Goal: Task Accomplishment & Management: Manage account settings

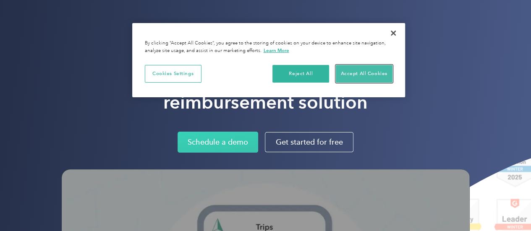
click at [374, 72] on button "Accept All Cookies" at bounding box center [364, 74] width 57 height 18
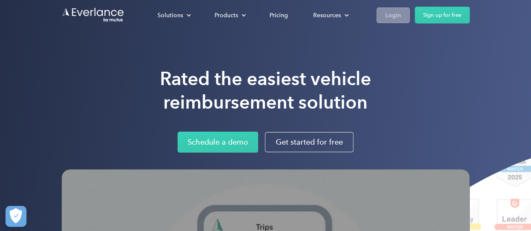
click at [384, 16] on link "Login" at bounding box center [393, 16] width 33 height 16
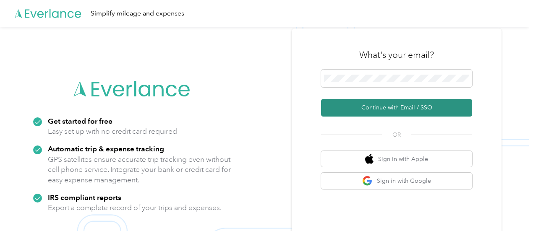
click at [392, 112] on button "Continue with Email / SSO" at bounding box center [396, 108] width 151 height 18
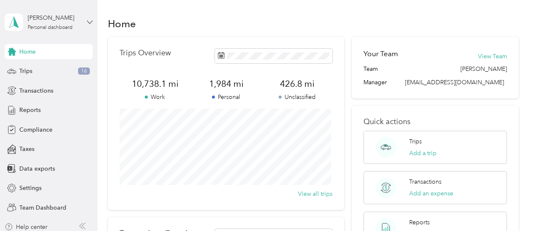
click at [87, 23] on icon at bounding box center [90, 22] width 6 height 6
click at [38, 69] on div "Team dashboard" at bounding box center [31, 69] width 45 height 9
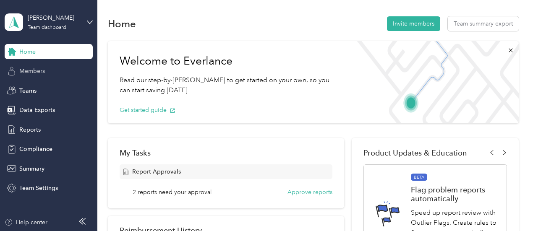
click at [45, 73] on span "Members" at bounding box center [32, 71] width 26 height 9
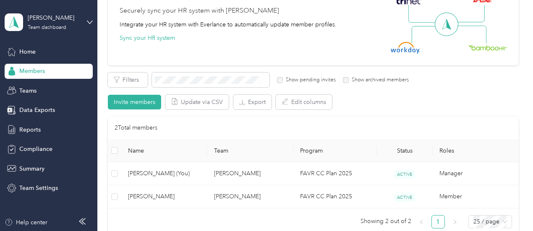
scroll to position [126, 0]
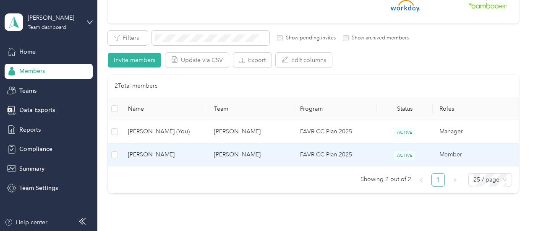
click at [148, 157] on span "[PERSON_NAME]" at bounding box center [164, 154] width 73 height 9
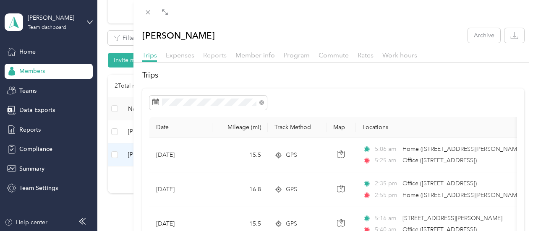
click at [227, 54] on span "Reports" at bounding box center [215, 55] width 24 height 8
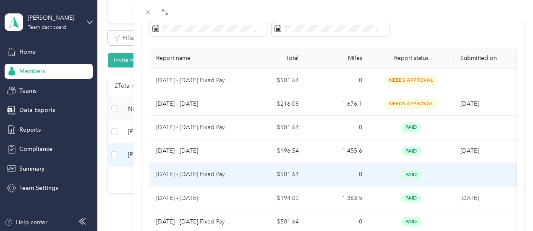
scroll to position [42, 0]
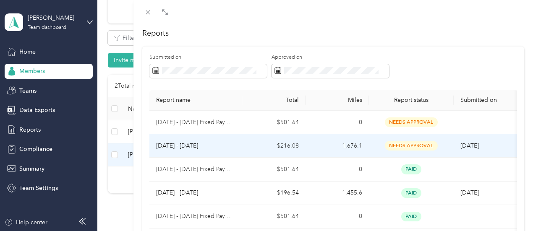
click at [236, 151] on p "[DATE] - [DATE]" at bounding box center [195, 146] width 79 height 9
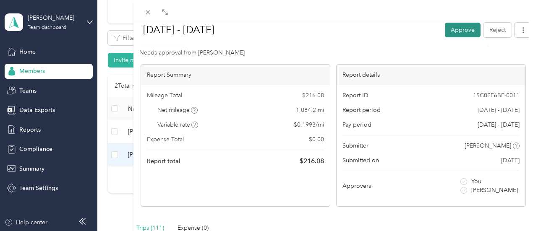
click at [445, 29] on button "Approve" at bounding box center [463, 29] width 36 height 15
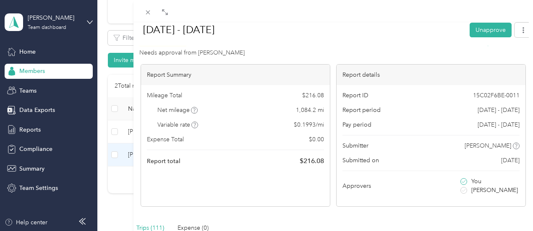
scroll to position [0, 0]
